Goal: Use online tool/utility: Utilize a website feature to perform a specific function

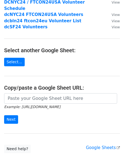
scroll to position [65, 0]
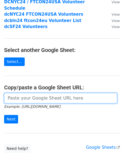
click at [51, 93] on input "url" at bounding box center [60, 98] width 113 height 10
paste input "https://docs.google.com/spreadsheets/d/1_7t2FyC1iJP7wSb0_FdrzAEG8XlgRgvLKS963HA…"
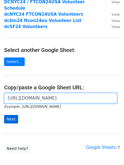
type input "https://docs.google.com/spreadsheets/d/1_7t2FyC1iJP7wSb0_FdrzAEG8XlgRgvLKS963HA…"
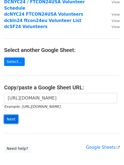
click at [14, 115] on input "Next" at bounding box center [11, 119] width 14 height 9
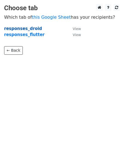
click at [33, 30] on strong "responses_droid" at bounding box center [23, 28] width 38 height 5
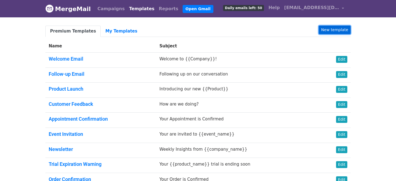
click at [334, 30] on link "New template" at bounding box center [334, 30] width 32 height 9
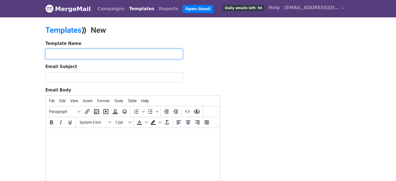
click at [105, 56] on input "text" at bounding box center [113, 54] width 137 height 10
click at [138, 52] on input "dcbln25 ftcon25eu volunteer cheat sheet" at bounding box center [113, 54] width 137 height 10
type input "dcbln25 ftcon25eu volunteer cheat sheet and schedule"
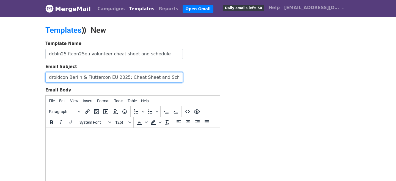
type input "droidcon Berlin & Fluttercon EU 2025: Cheat Sheet and Schedule"
